Goal: Information Seeking & Learning: Find specific page/section

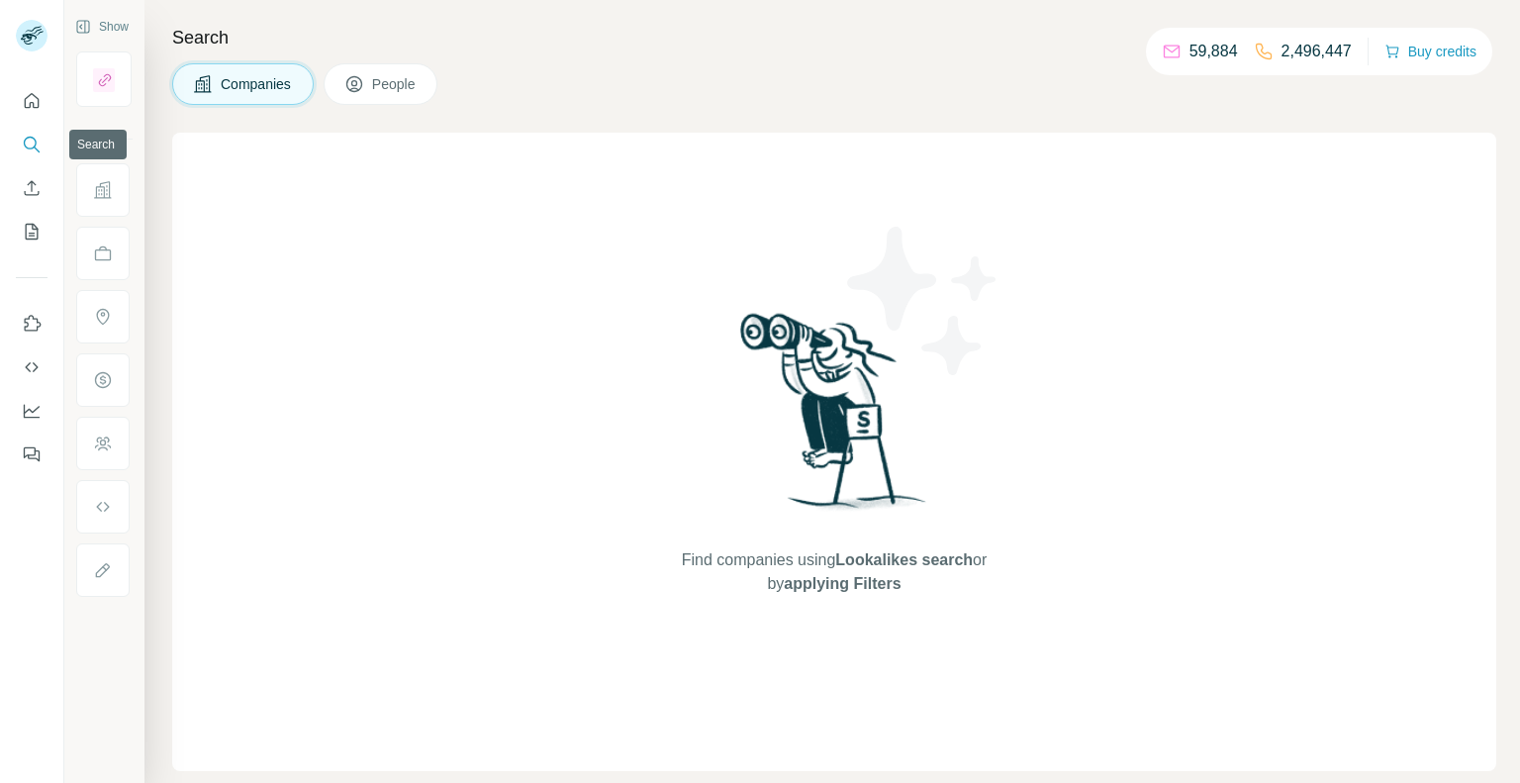
click at [25, 138] on icon "Search" at bounding box center [32, 145] width 20 height 20
click at [37, 139] on icon "Search" at bounding box center [32, 145] width 20 height 20
click at [32, 148] on icon "Search" at bounding box center [32, 145] width 20 height 20
click at [26, 147] on icon "Search" at bounding box center [30, 143] width 13 height 13
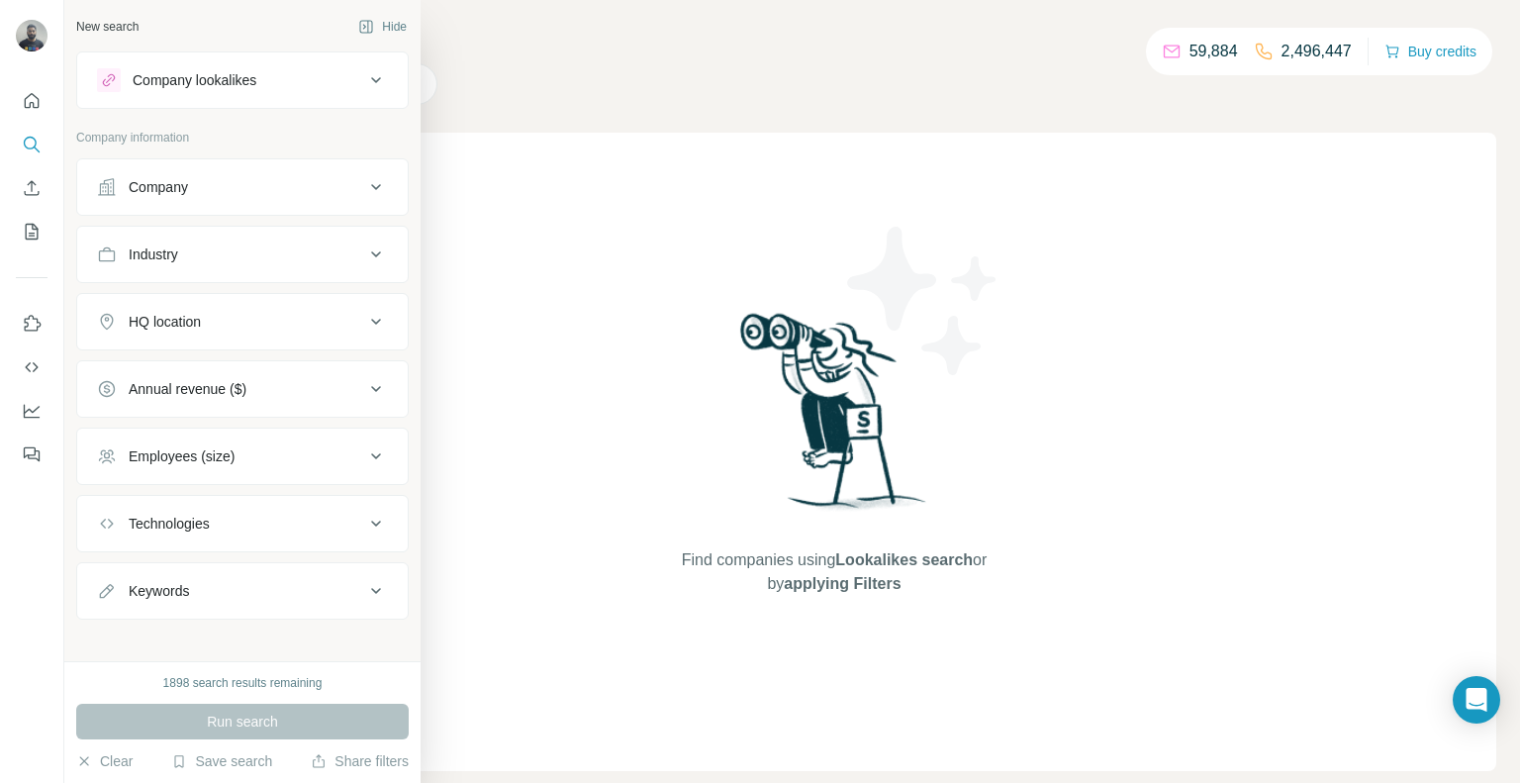
click at [170, 195] on div "Company" at bounding box center [158, 187] width 59 height 20
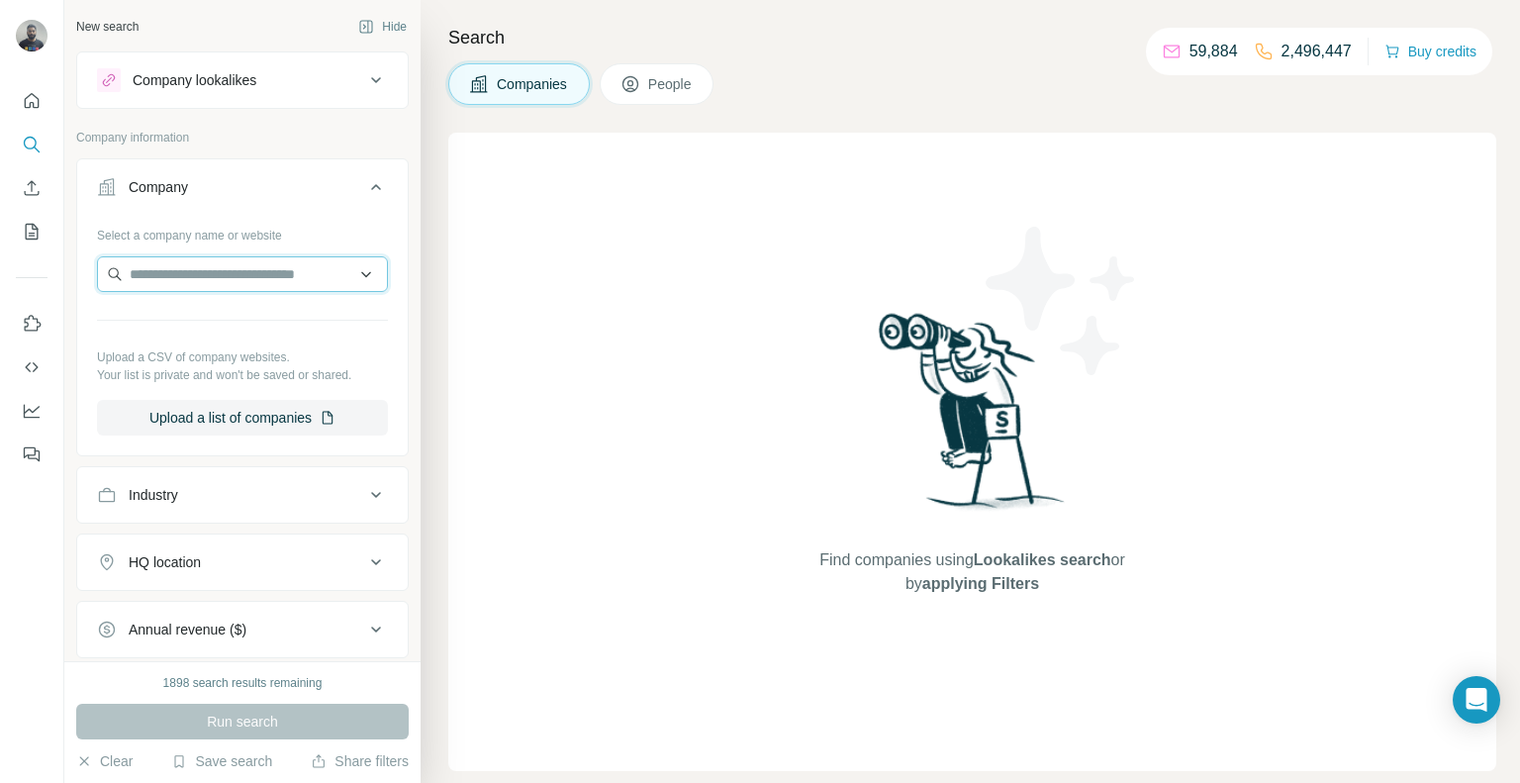
click at [229, 264] on input "text" at bounding box center [242, 274] width 291 height 36
paste input "**********"
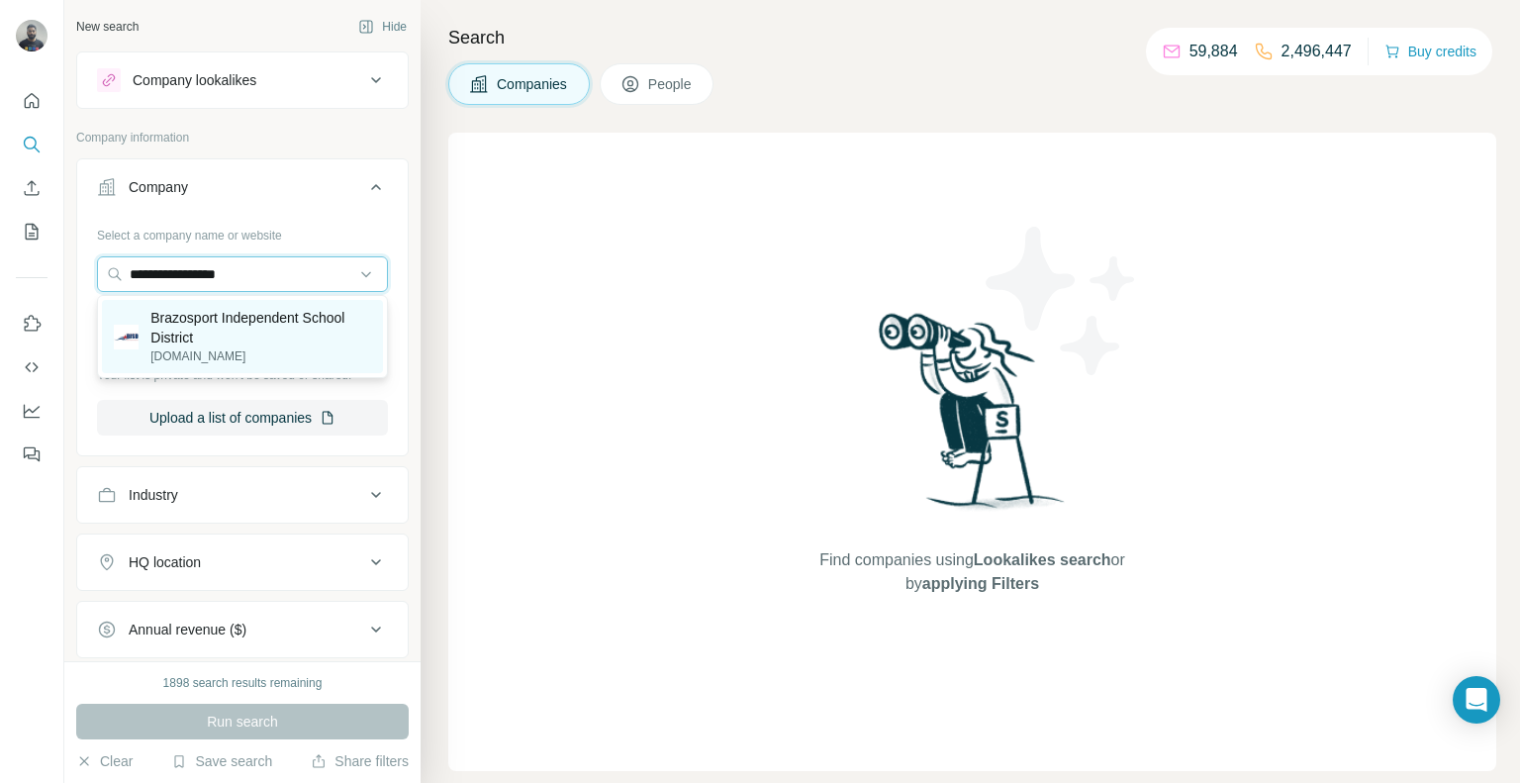
type input "**********"
click at [293, 345] on p "Brazosport Independent School District" at bounding box center [260, 328] width 221 height 40
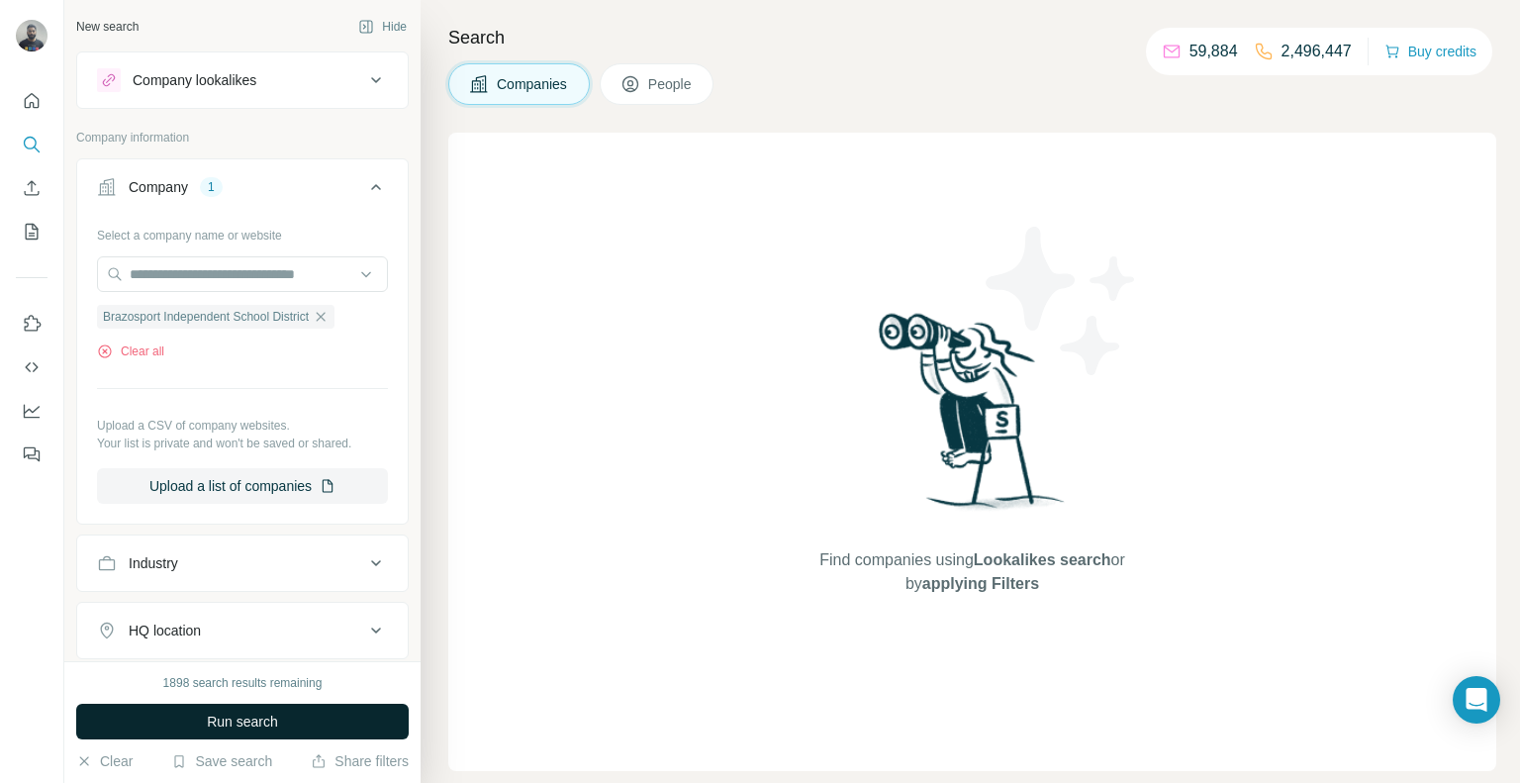
click at [245, 717] on span "Run search" at bounding box center [242, 721] width 71 height 20
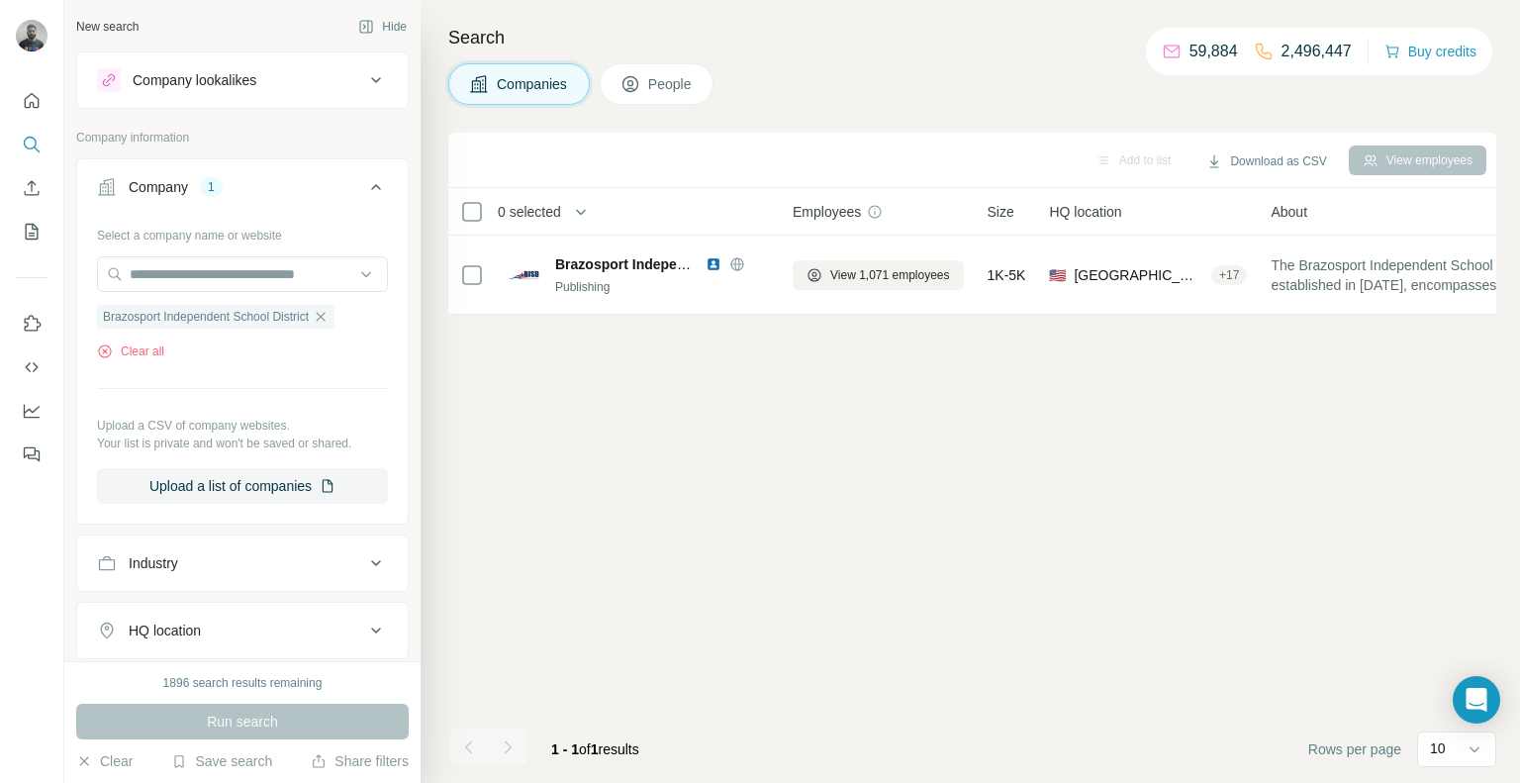
click at [665, 72] on button "People" at bounding box center [657, 84] width 115 height 42
